Goal: Find specific page/section: Find specific page/section

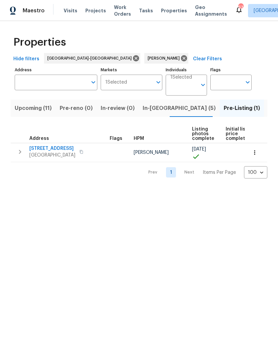
click at [268, 109] on span "Listed (5)" at bounding box center [280, 108] width 25 height 9
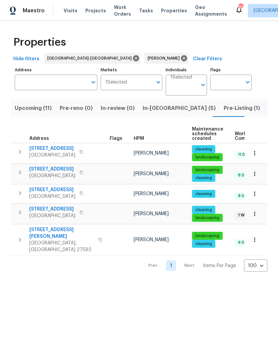
click at [56, 169] on span "[STREET_ADDRESS]" at bounding box center [52, 169] width 46 height 7
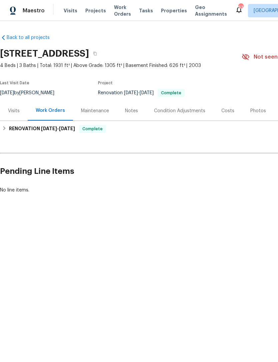
click at [252, 110] on div "Photos" at bounding box center [258, 111] width 16 height 7
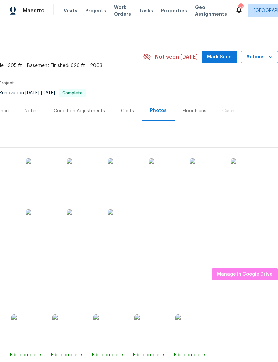
scroll to position [0, 99]
click at [250, 174] on img at bounding box center [246, 174] width 33 height 33
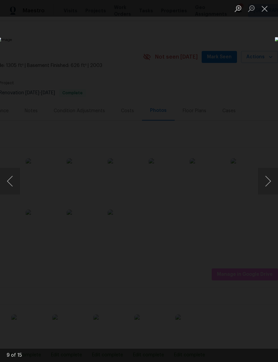
click at [266, 9] on button "Close lightbox" at bounding box center [264, 9] width 13 height 12
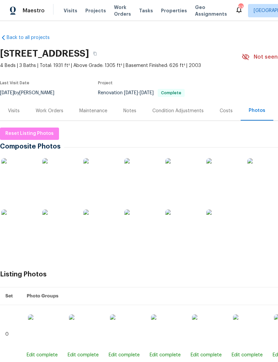
scroll to position [0, 0]
click at [47, 113] on div "Work Orders" at bounding box center [50, 111] width 28 height 7
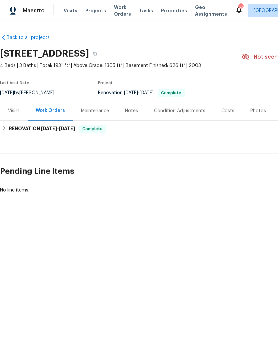
click at [14, 111] on div "Visits" at bounding box center [14, 111] width 12 height 7
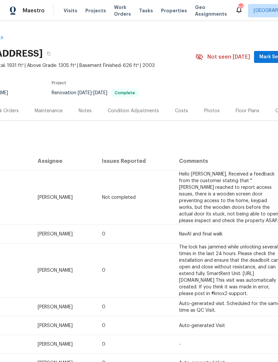
scroll to position [0, 46]
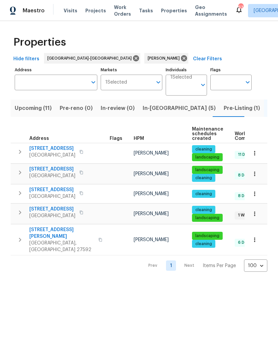
click at [31, 108] on span "Upcoming (11)" at bounding box center [33, 108] width 37 height 9
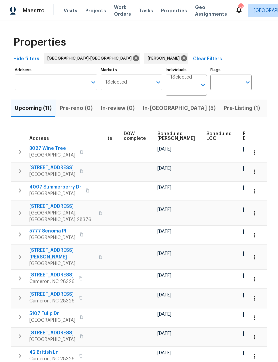
scroll to position [0, 167]
click at [169, 137] on span "Scheduled COE" at bounding box center [177, 136] width 38 height 9
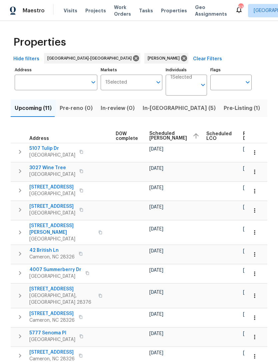
scroll to position [0, 175]
click at [268, 110] on span "Listed (5)" at bounding box center [280, 108] width 25 height 9
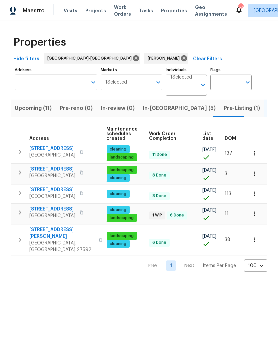
click at [260, 177] on button "button" at bounding box center [254, 174] width 15 height 15
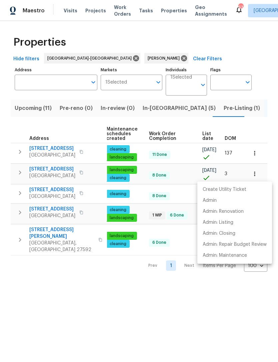
scroll to position [0, 86]
click at [270, 132] on div at bounding box center [139, 181] width 278 height 362
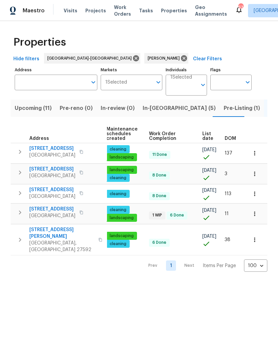
click at [256, 220] on button "button" at bounding box center [254, 213] width 15 height 15
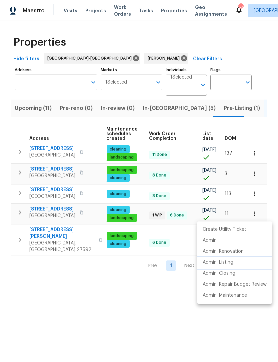
click at [233, 262] on p "Admin: Listing" at bounding box center [217, 262] width 31 height 7
click at [141, 290] on div at bounding box center [139, 181] width 278 height 362
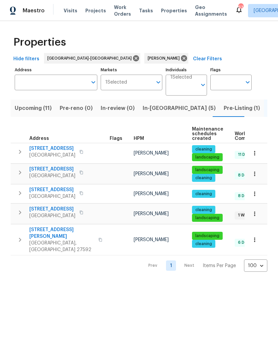
scroll to position [0, 0]
click at [55, 210] on span "6921 Timbercroft Ln" at bounding box center [52, 209] width 46 height 7
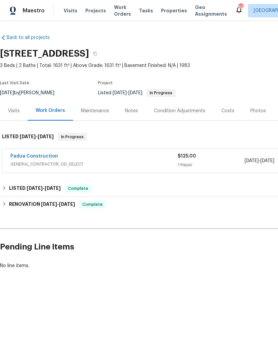
click at [16, 113] on div "Visits" at bounding box center [14, 111] width 12 height 7
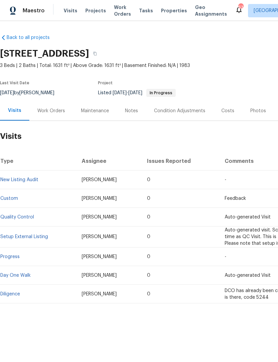
click at [225, 108] on div "Costs" at bounding box center [227, 111] width 13 height 7
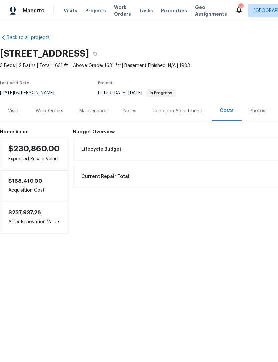
click at [19, 114] on div "Visits" at bounding box center [14, 111] width 28 height 20
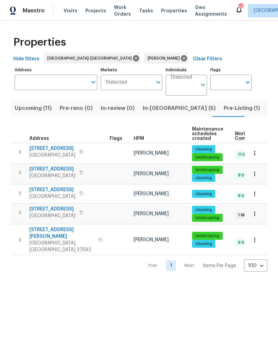
click at [66, 171] on span "[STREET_ADDRESS]" at bounding box center [52, 169] width 46 height 7
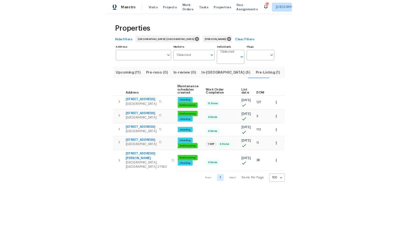
scroll to position [0, 86]
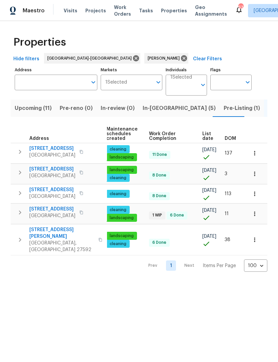
click at [254, 174] on icon "button" at bounding box center [254, 174] width 1 height 4
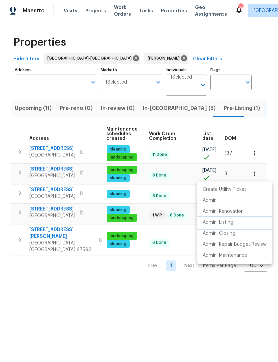
click at [233, 222] on p "Admin: Listing" at bounding box center [217, 222] width 31 height 7
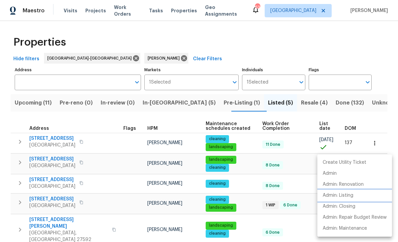
click at [277, 196] on p "Admin: Listing" at bounding box center [337, 195] width 31 height 7
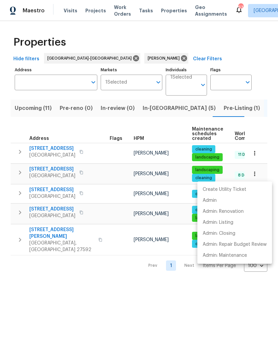
click at [129, 285] on div at bounding box center [139, 181] width 278 height 362
